Goal: Transaction & Acquisition: Purchase product/service

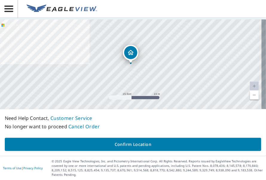
scroll to position [77, 0]
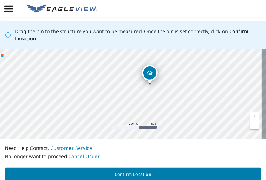
drag, startPoint x: 220, startPoint y: 104, endPoint x: 180, endPoint y: 101, distance: 40.5
click at [180, 101] on div "[STREET_ADDRESS]" at bounding box center [133, 94] width 266 height 90
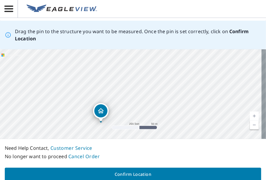
drag, startPoint x: 120, startPoint y: 64, endPoint x: 135, endPoint y: 116, distance: 53.4
click at [134, 116] on div "[STREET_ADDRESS]" at bounding box center [133, 94] width 266 height 90
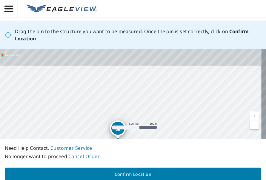
drag, startPoint x: 136, startPoint y: 66, endPoint x: 137, endPoint y: 95, distance: 29.0
click at [135, 106] on div "[STREET_ADDRESS]" at bounding box center [133, 94] width 266 height 90
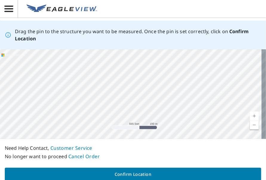
drag, startPoint x: 139, startPoint y: 57, endPoint x: 134, endPoint y: 113, distance: 56.1
click at [134, 115] on div "[STREET_ADDRESS]" at bounding box center [133, 94] width 266 height 90
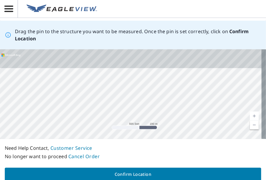
drag, startPoint x: 135, startPoint y: 69, endPoint x: 135, endPoint y: 96, distance: 26.3
click at [135, 96] on div "[STREET_ADDRESS]" at bounding box center [133, 94] width 266 height 90
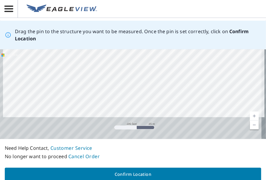
drag, startPoint x: 153, startPoint y: 113, endPoint x: 158, endPoint y: 41, distance: 72.2
click at [158, 41] on div "Drag the pin to the structure you want to be measured. Once the pin is set corr…" at bounding box center [133, 103] width 266 height 165
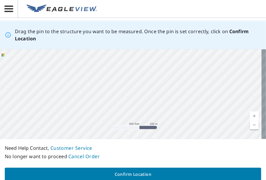
drag, startPoint x: 171, startPoint y: 101, endPoint x: 158, endPoint y: 51, distance: 51.1
click at [158, 51] on div "[STREET_ADDRESS]" at bounding box center [133, 94] width 266 height 90
drag, startPoint x: 155, startPoint y: 121, endPoint x: 161, endPoint y: 61, distance: 60.9
drag, startPoint x: 116, startPoint y: 87, endPoint x: 139, endPoint y: 102, distance: 27.8
click at [139, 102] on div "[STREET_ADDRESS]" at bounding box center [133, 94] width 266 height 90
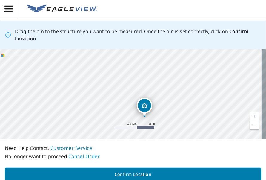
drag, startPoint x: 141, startPoint y: 67, endPoint x: 159, endPoint y: 93, distance: 31.9
click at [159, 91] on div "[STREET_ADDRESS]" at bounding box center [133, 94] width 266 height 90
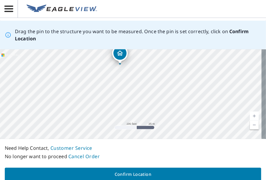
drag, startPoint x: 149, startPoint y: 107, endPoint x: 121, endPoint y: 56, distance: 58.8
click at [121, 56] on div "[STREET_ADDRESS]" at bounding box center [133, 94] width 266 height 90
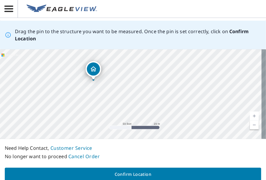
drag, startPoint x: 84, startPoint y: 95, endPoint x: 107, endPoint y: 98, distance: 22.8
click at [107, 98] on div "[STREET_ADDRESS]" at bounding box center [133, 94] width 266 height 90
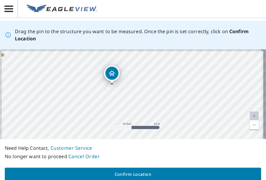
drag, startPoint x: 84, startPoint y: 92, endPoint x: 110, endPoint y: 86, distance: 27.5
click at [101, 112] on div "[STREET_ADDRESS]" at bounding box center [133, 94] width 266 height 90
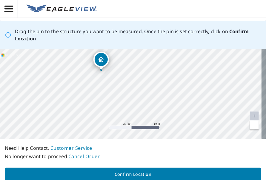
drag, startPoint x: 111, startPoint y: 73, endPoint x: 100, endPoint y: 58, distance: 18.6
click at [100, 58] on div "[STREET_ADDRESS]" at bounding box center [133, 94] width 266 height 90
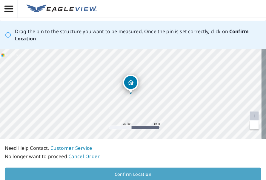
click at [135, 173] on span "Confirm Location" at bounding box center [133, 173] width 247 height 7
